Goal: Transaction & Acquisition: Book appointment/travel/reservation

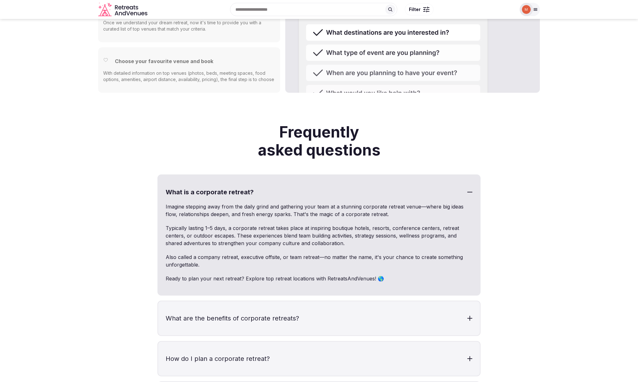
scroll to position [1651, 0]
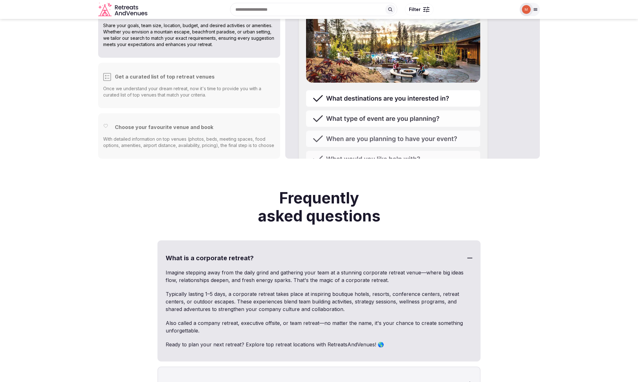
click at [534, 9] on icon at bounding box center [535, 10] width 3 height 2
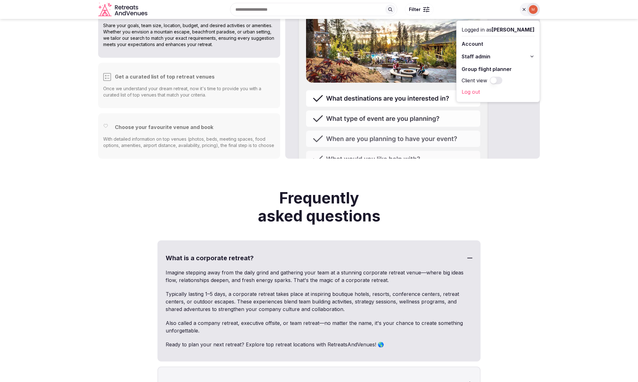
click at [500, 58] on button "Staff admin" at bounding box center [498, 56] width 73 height 10
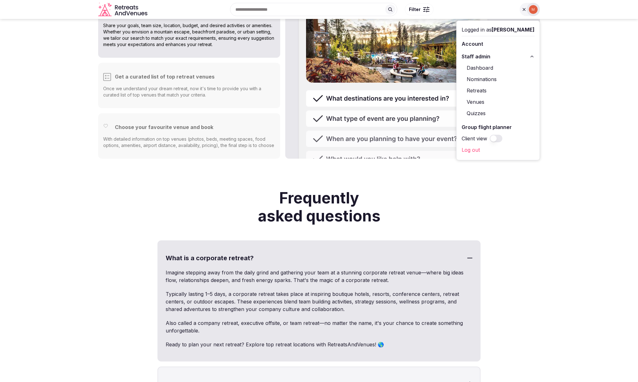
click at [485, 90] on link "Retreats" at bounding box center [498, 91] width 73 height 10
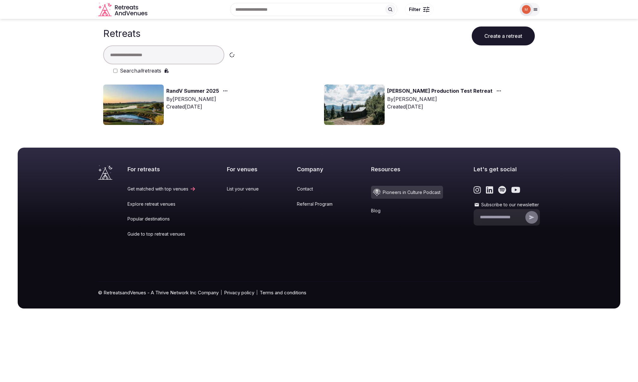
click at [359, 112] on img at bounding box center [354, 105] width 61 height 40
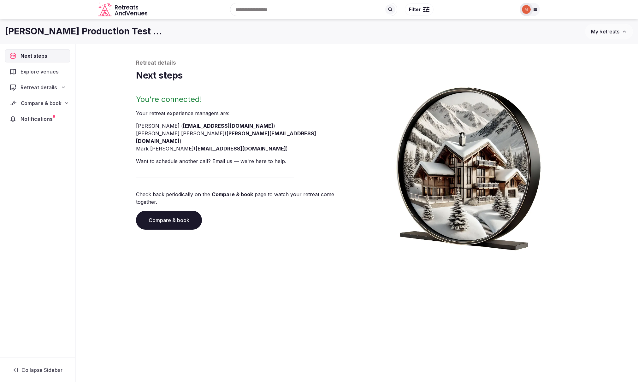
click at [31, 103] on span "Compare & book" at bounding box center [41, 103] width 41 height 8
click at [48, 128] on span "Proposals requested (2)" at bounding box center [41, 130] width 52 height 13
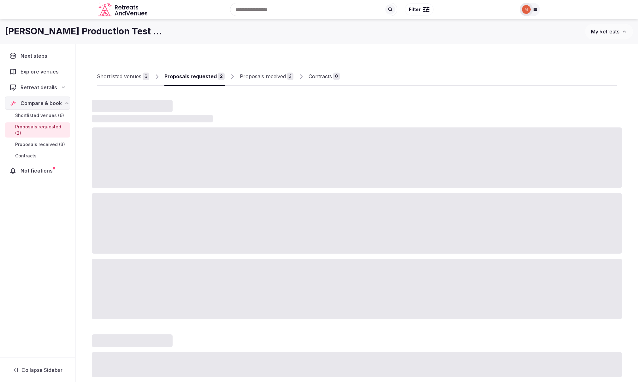
click at [44, 141] on span "Proposals received (3)" at bounding box center [40, 144] width 50 height 6
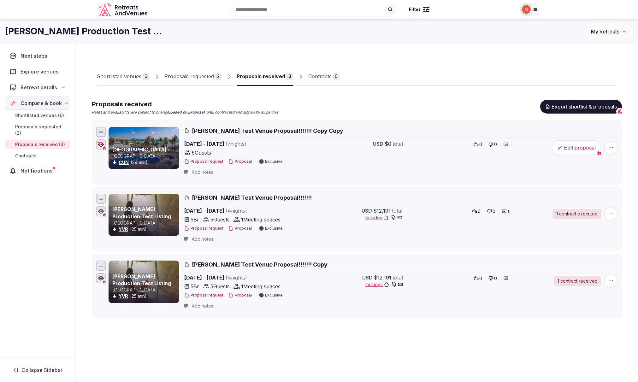
click at [241, 228] on button "Proposal" at bounding box center [240, 228] width 23 height 5
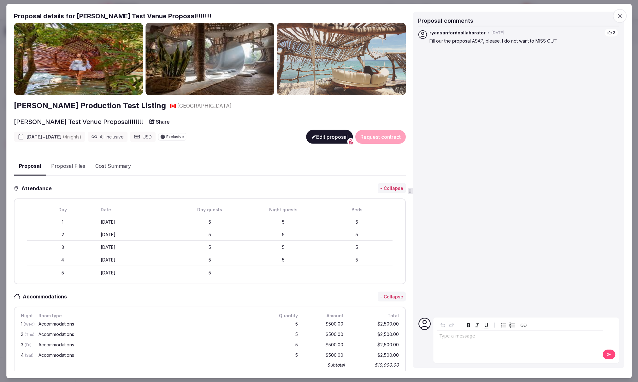
click at [146, 124] on button "Share" at bounding box center [160, 121] width 28 height 11
click at [133, 104] on p "Copied to clipboard!" at bounding box center [128, 104] width 38 height 5
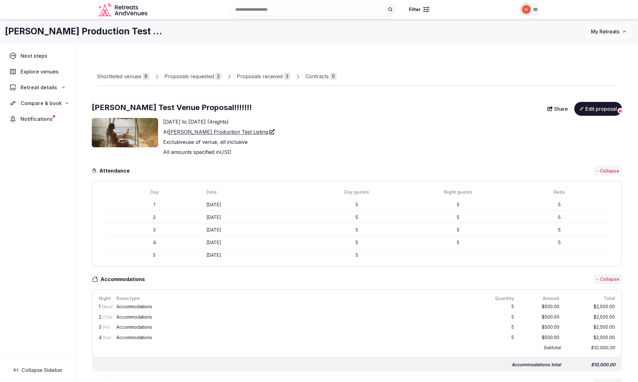
click at [535, 10] on icon at bounding box center [535, 9] width 5 height 5
click at [499, 96] on link "Log out" at bounding box center [498, 92] width 73 height 10
click at [472, 90] on link "Log out" at bounding box center [498, 92] width 73 height 10
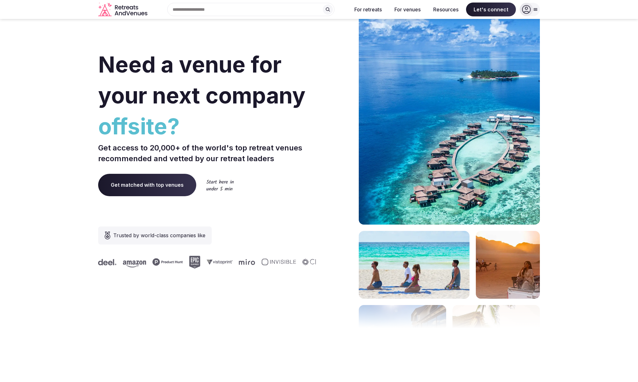
click at [533, 13] on div at bounding box center [530, 9] width 20 height 13
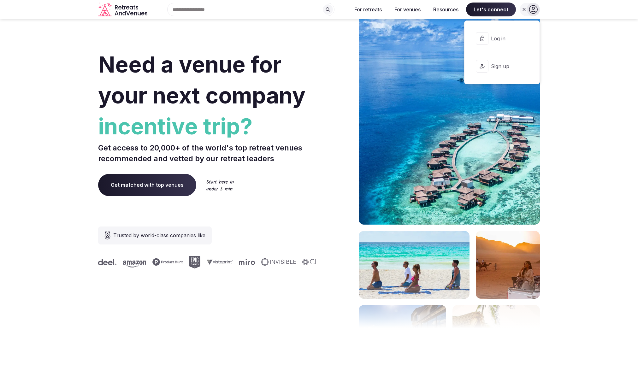
click at [498, 35] on span "Log in" at bounding box center [506, 38] width 30 height 7
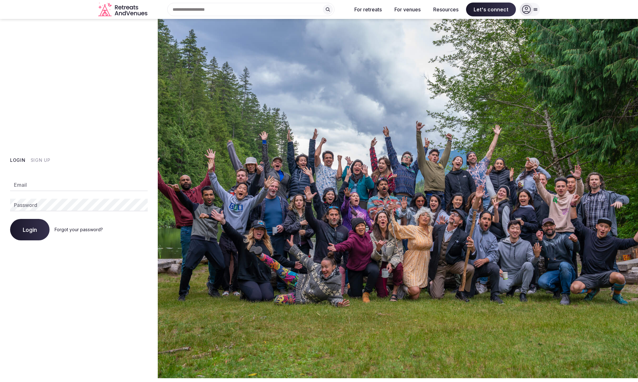
click at [76, 182] on input "Email" at bounding box center [79, 185] width 138 height 13
type input "**********"
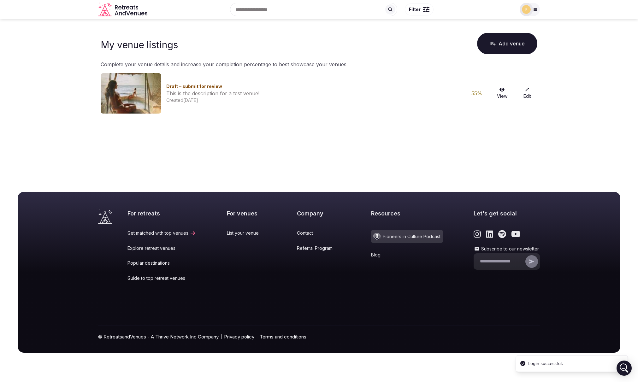
click at [533, 8] on icon at bounding box center [535, 9] width 5 height 5
click at [484, 69] on link "My retreats" at bounding box center [501, 69] width 67 height 10
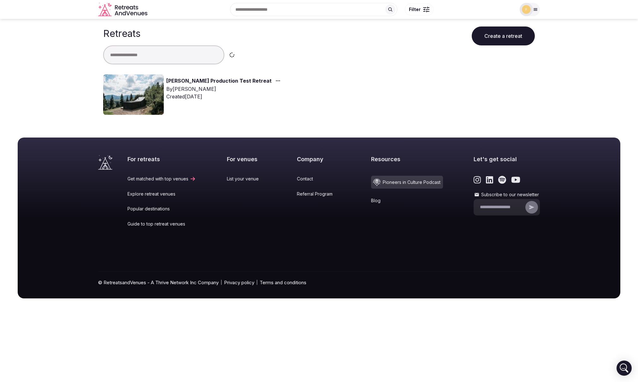
click at [120, 91] on img at bounding box center [133, 95] width 61 height 40
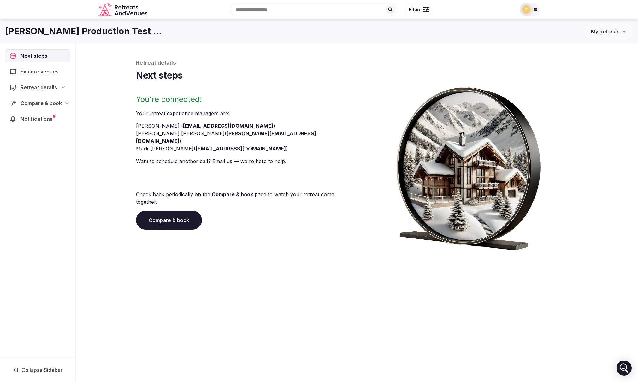
click at [37, 88] on span "Retreat details" at bounding box center [39, 88] width 37 height 8
click at [47, 161] on span "Compare & book" at bounding box center [41, 160] width 41 height 8
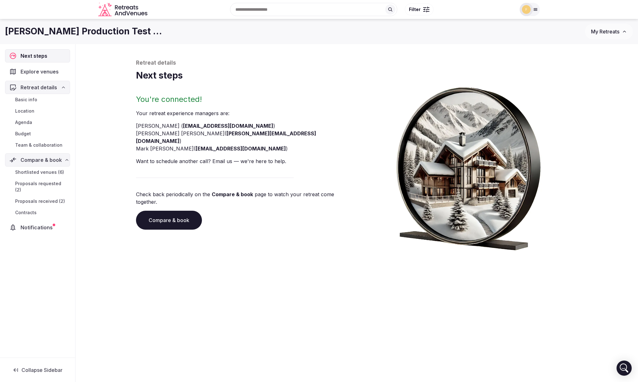
click at [41, 173] on span "Shortlisted venues (6)" at bounding box center [39, 172] width 49 height 6
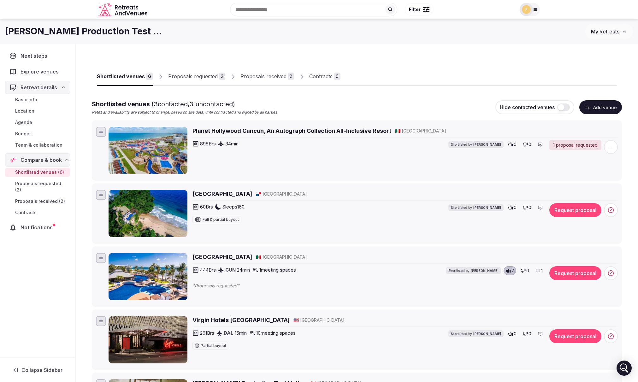
click at [258, 131] on h2 "Planet Hollywood Cancun, An Autograph Collection All-Inclusive Resort" at bounding box center [292, 131] width 199 height 8
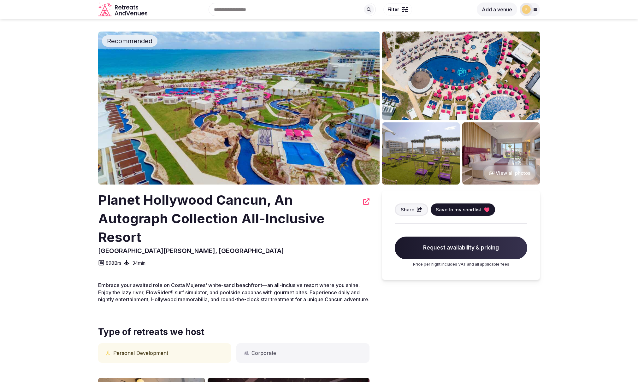
click at [458, 250] on span "Request availability & pricing" at bounding box center [461, 248] width 133 height 23
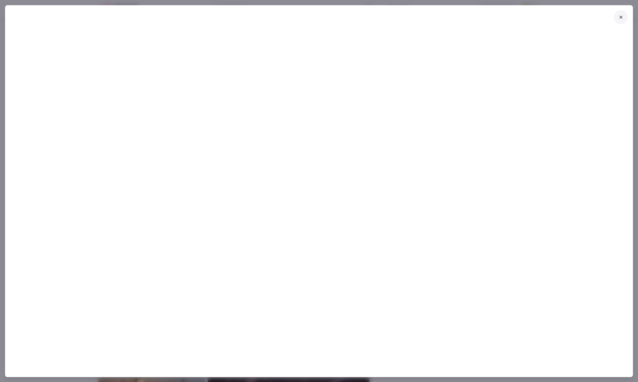
click at [621, 16] on icon at bounding box center [621, 17] width 5 height 5
